Goal: Transaction & Acquisition: Purchase product/service

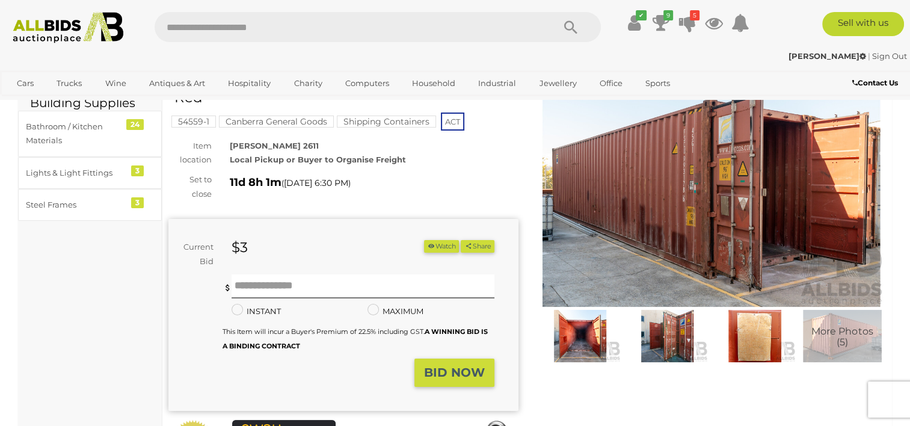
scroll to position [60, 0]
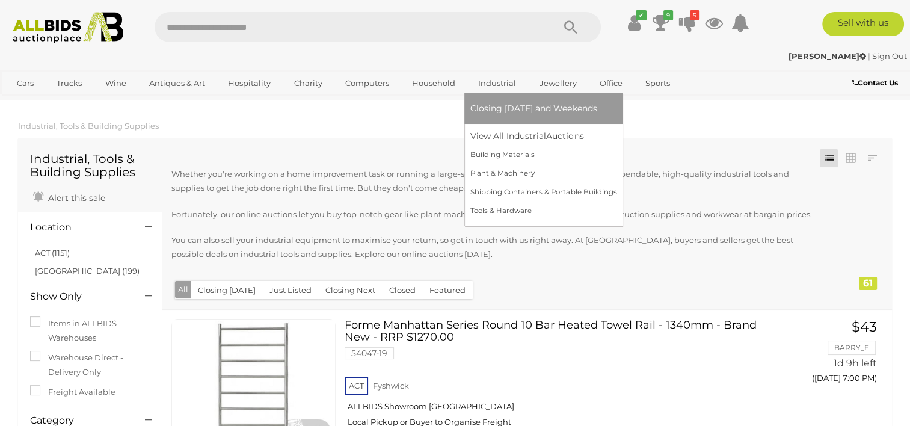
click at [508, 82] on link "Industrial" at bounding box center [497, 83] width 54 height 20
click at [506, 132] on link "View All Industrial Auctions" at bounding box center [543, 136] width 146 height 19
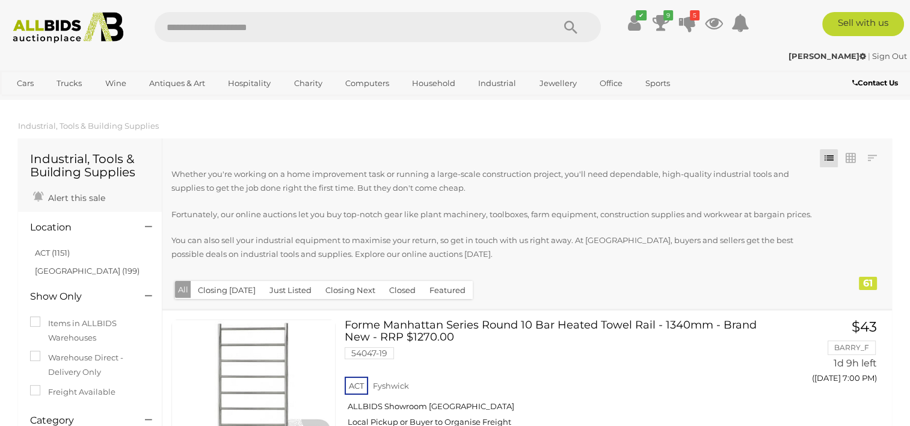
click at [298, 293] on button "Just Listed" at bounding box center [290, 290] width 57 height 19
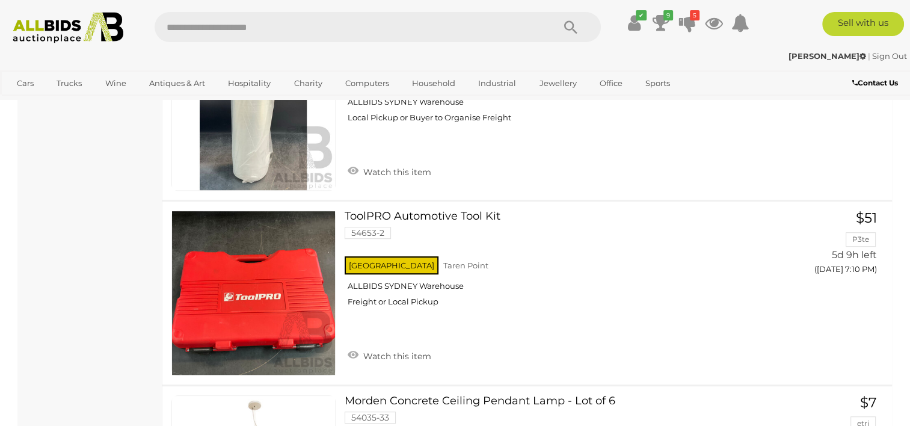
scroll to position [659, 0]
